Goal: Task Accomplishment & Management: Use online tool/utility

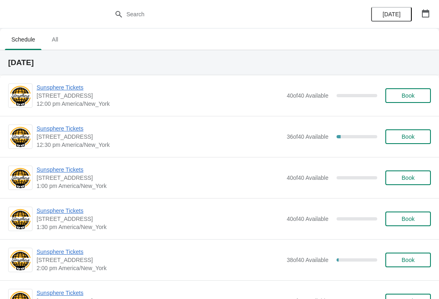
click at [78, 131] on span "Sunsphere Tickets" at bounding box center [160, 129] width 246 height 8
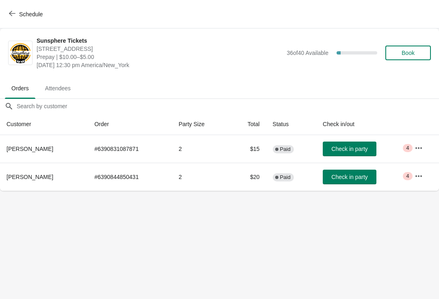
click at [360, 153] on button "Check in party" at bounding box center [350, 149] width 54 height 15
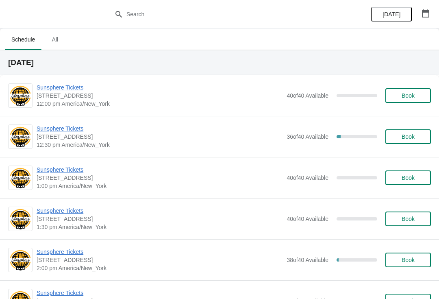
click at [63, 131] on span "Sunsphere Tickets" at bounding box center [160, 129] width 246 height 8
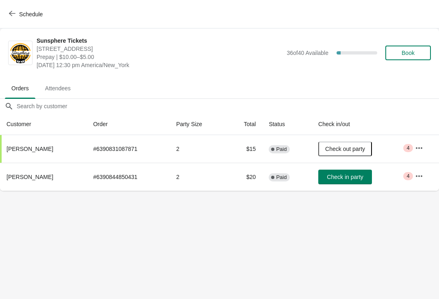
click at [348, 179] on span "Check in party" at bounding box center [345, 177] width 36 height 7
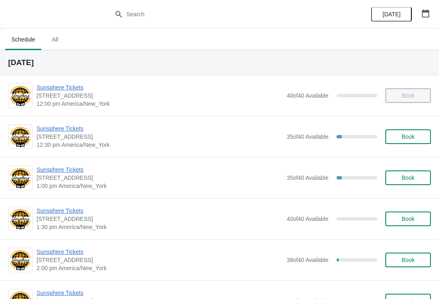
click at [76, 130] on span "Sunsphere Tickets" at bounding box center [160, 129] width 246 height 8
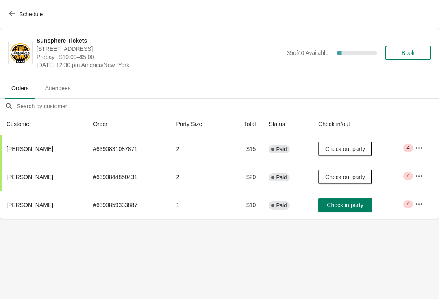
click at [356, 206] on span "Check in party" at bounding box center [345, 205] width 36 height 7
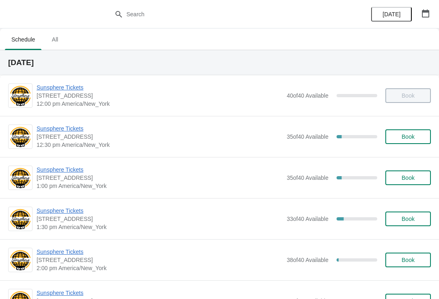
click at [72, 179] on span "[STREET_ADDRESS]" at bounding box center [160, 178] width 246 height 8
click at [71, 166] on span "Sunsphere Tickets" at bounding box center [160, 170] width 246 height 8
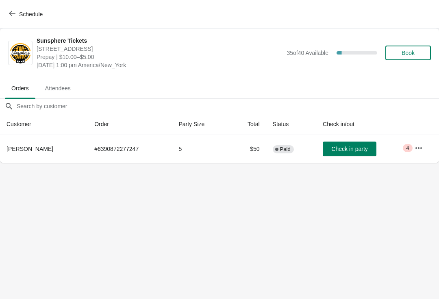
click at [351, 155] on button "Check in party" at bounding box center [350, 149] width 54 height 15
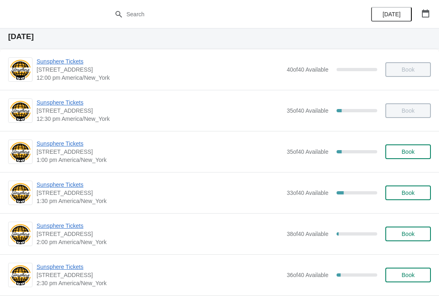
scroll to position [94, 0]
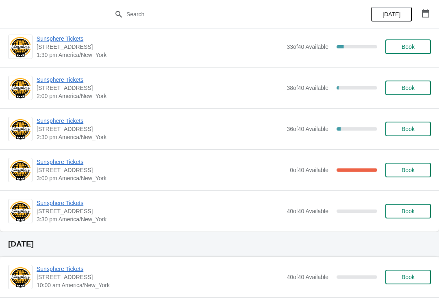
scroll to position [175, 0]
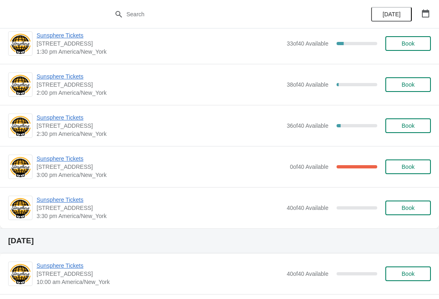
click at [67, 162] on span "Sunsphere Tickets" at bounding box center [161, 159] width 249 height 8
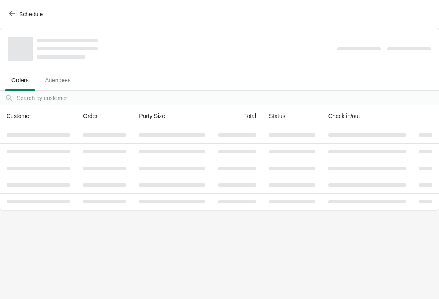
scroll to position [0, 0]
